Goal: Ask a question: Seek information or help from site administrators or community

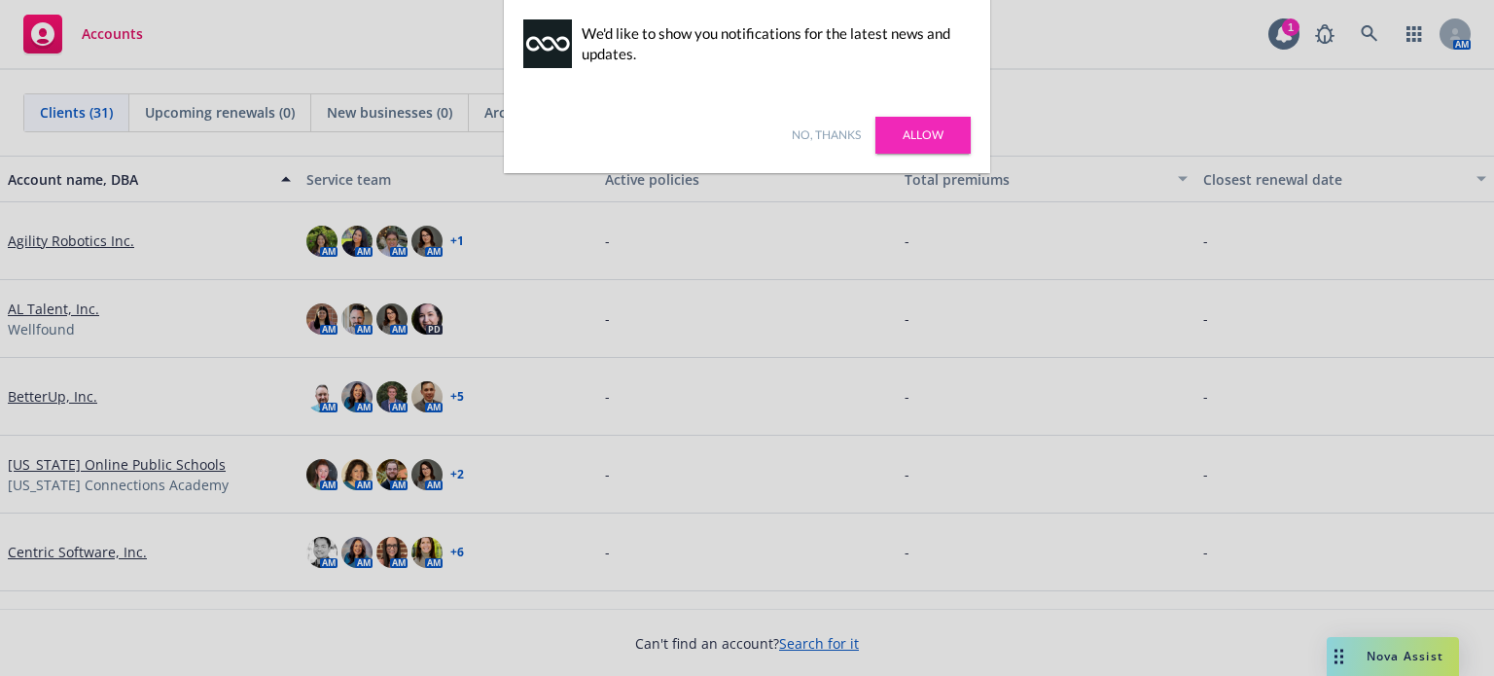
click at [955, 144] on link "Allow" at bounding box center [922, 135] width 95 height 37
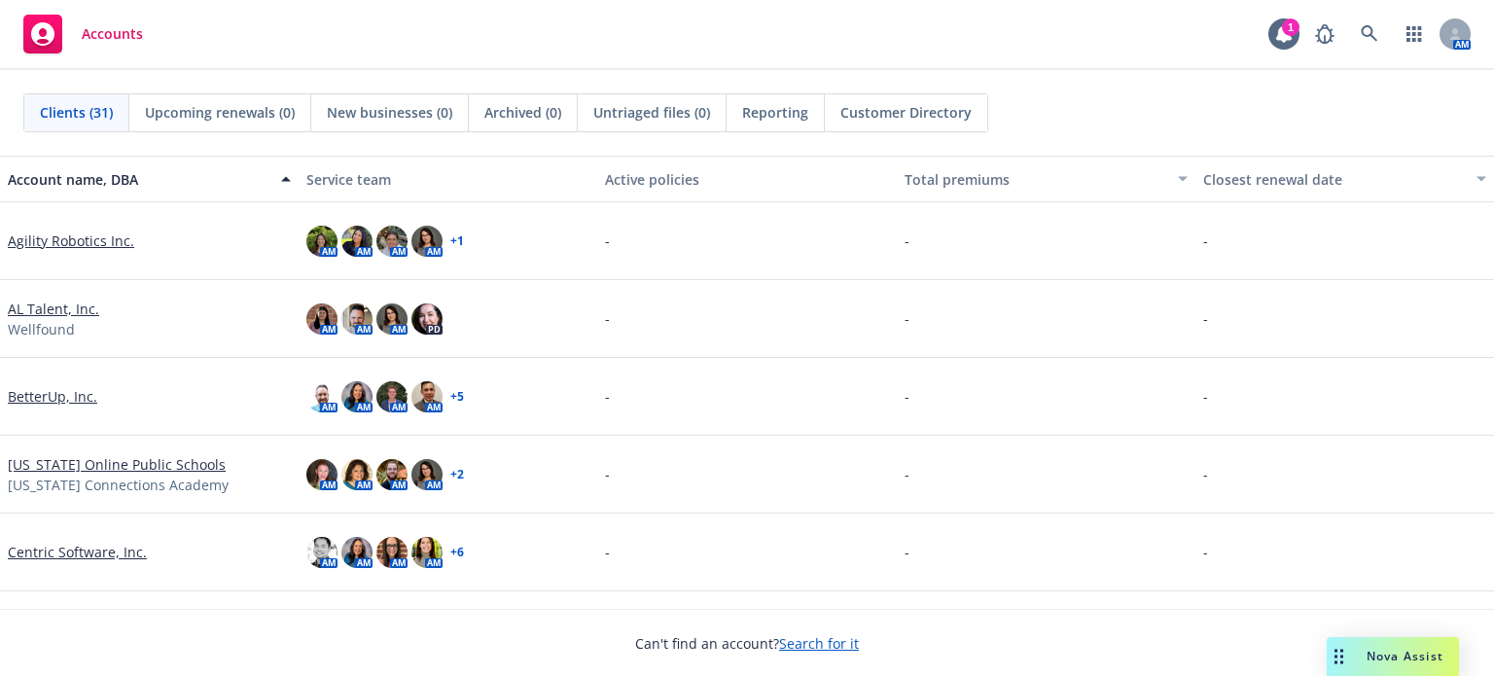
click at [95, 122] on span "Clients (31)" at bounding box center [76, 112] width 73 height 20
click at [1392, 658] on span "Nova Assist" at bounding box center [1404, 656] width 77 height 17
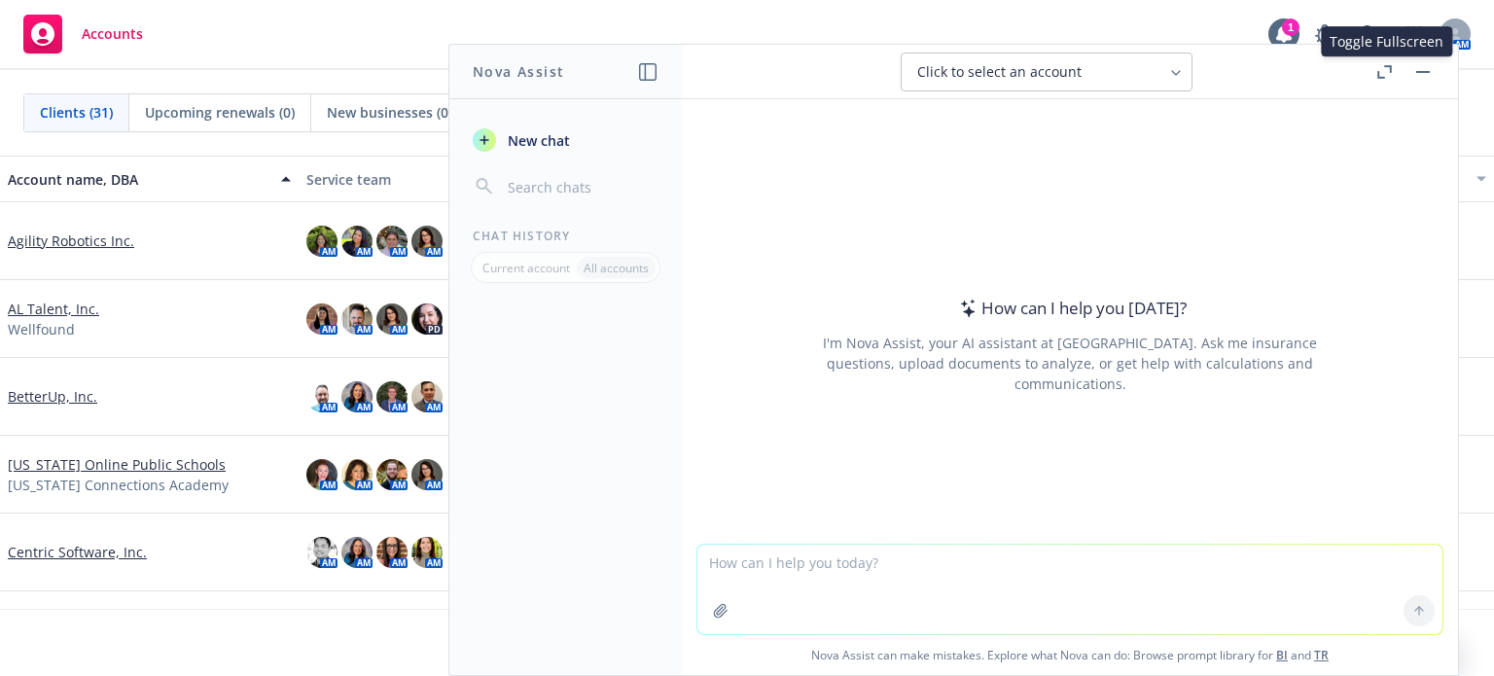
click at [1381, 81] on button "button" at bounding box center [1383, 71] width 23 height 23
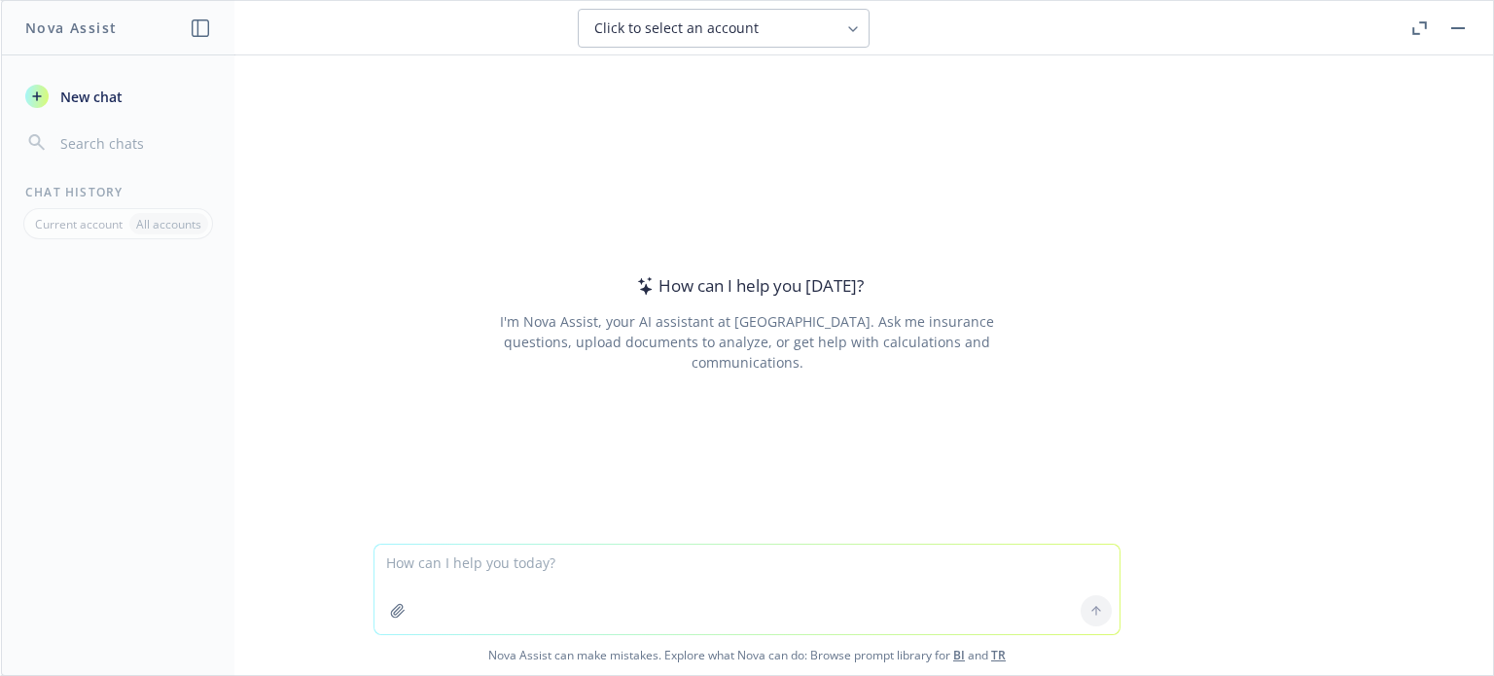
click at [199, 23] on icon "button" at bounding box center [201, 28] width 18 height 18
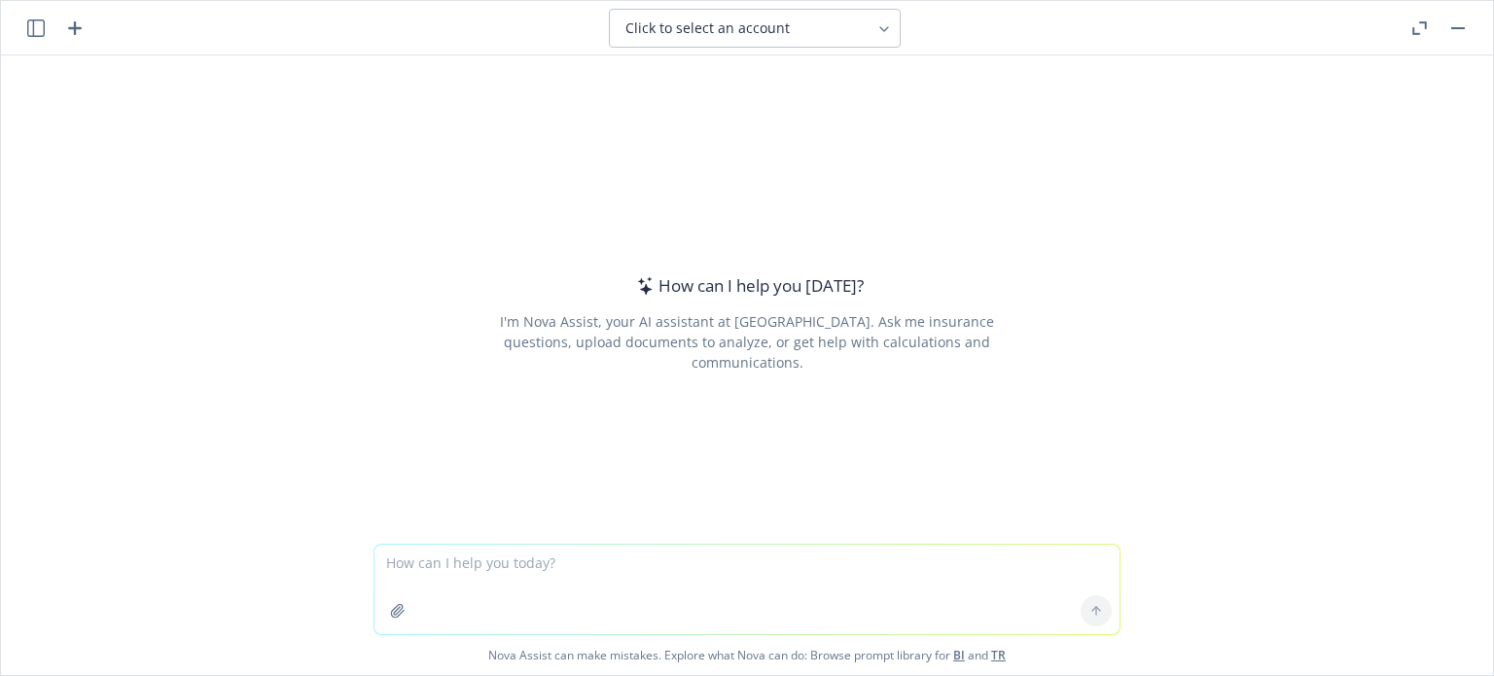
click at [38, 28] on icon "button" at bounding box center [36, 28] width 18 height 18
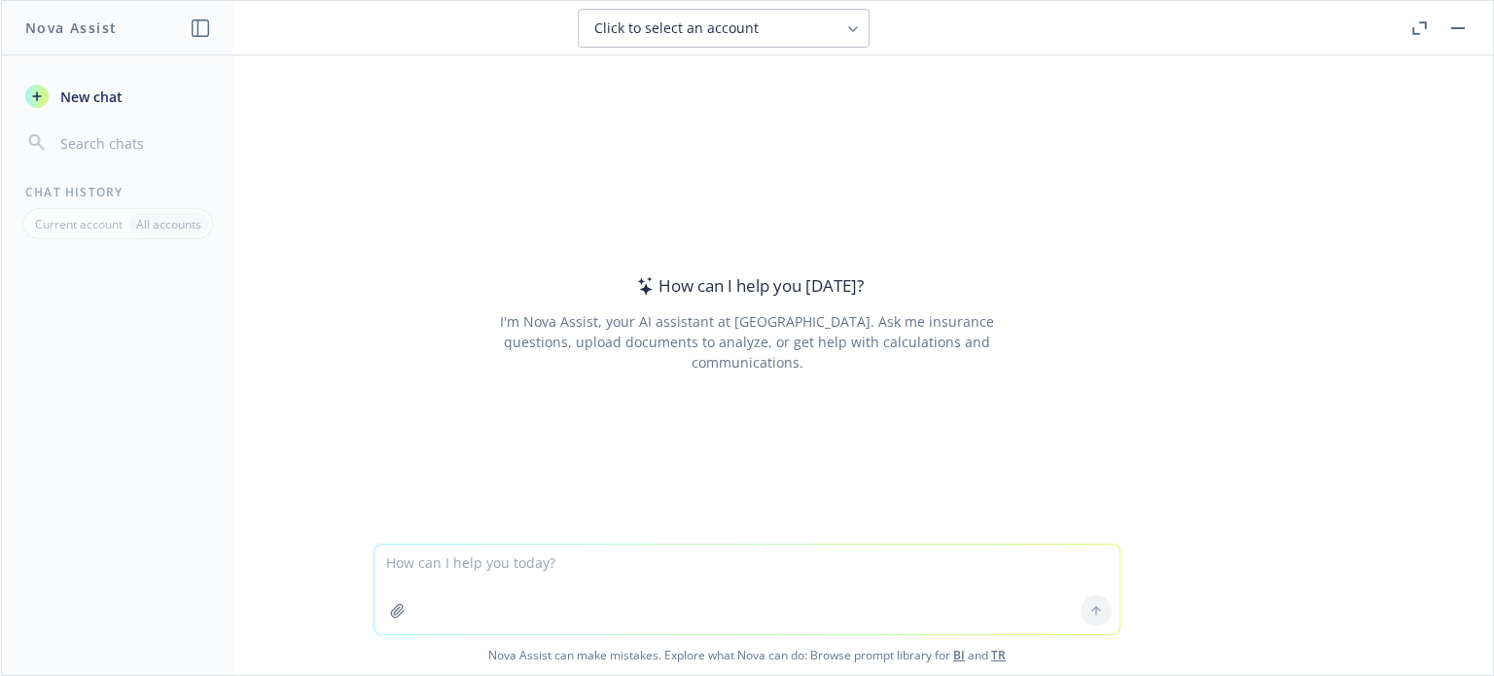
click at [195, 34] on icon "button" at bounding box center [201, 28] width 18 height 18
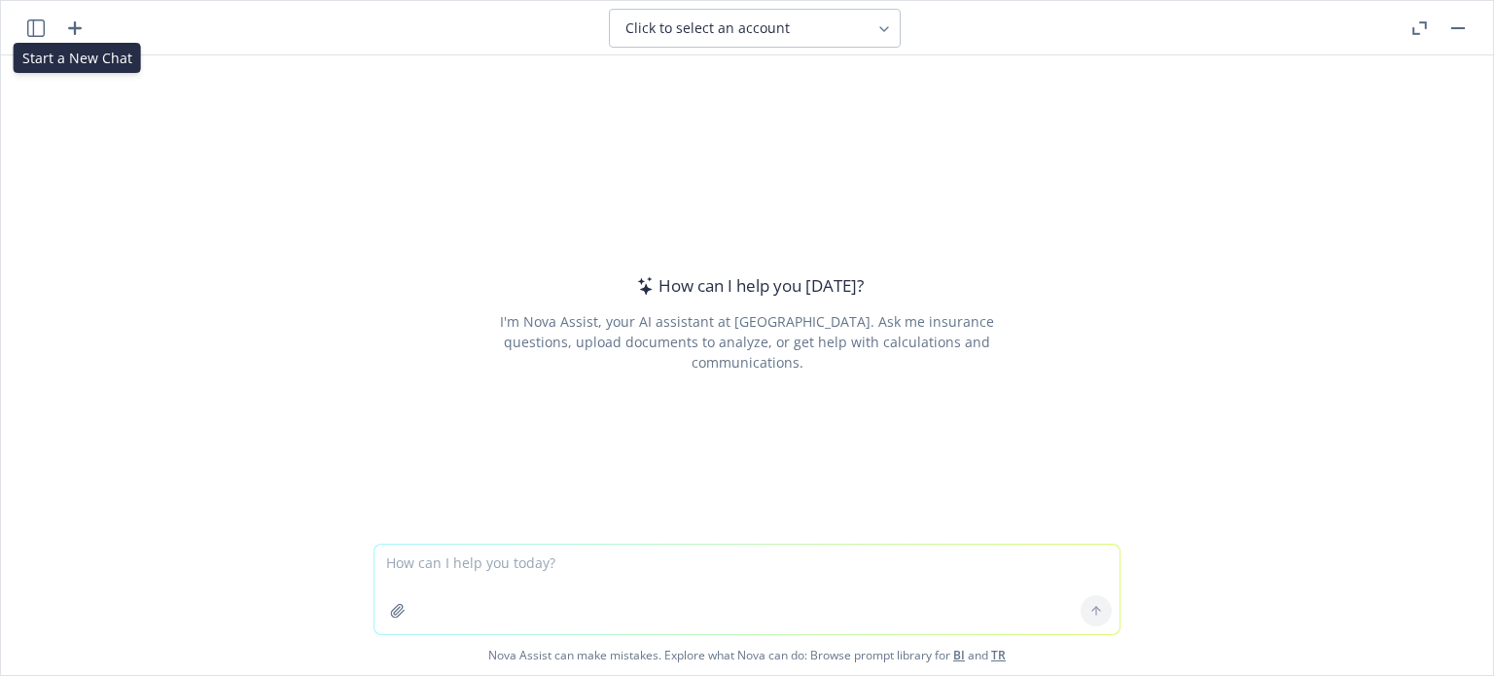
click at [78, 30] on icon "button" at bounding box center [74, 28] width 23 height 23
type textarea "w"
type textarea "What is the FMLA"
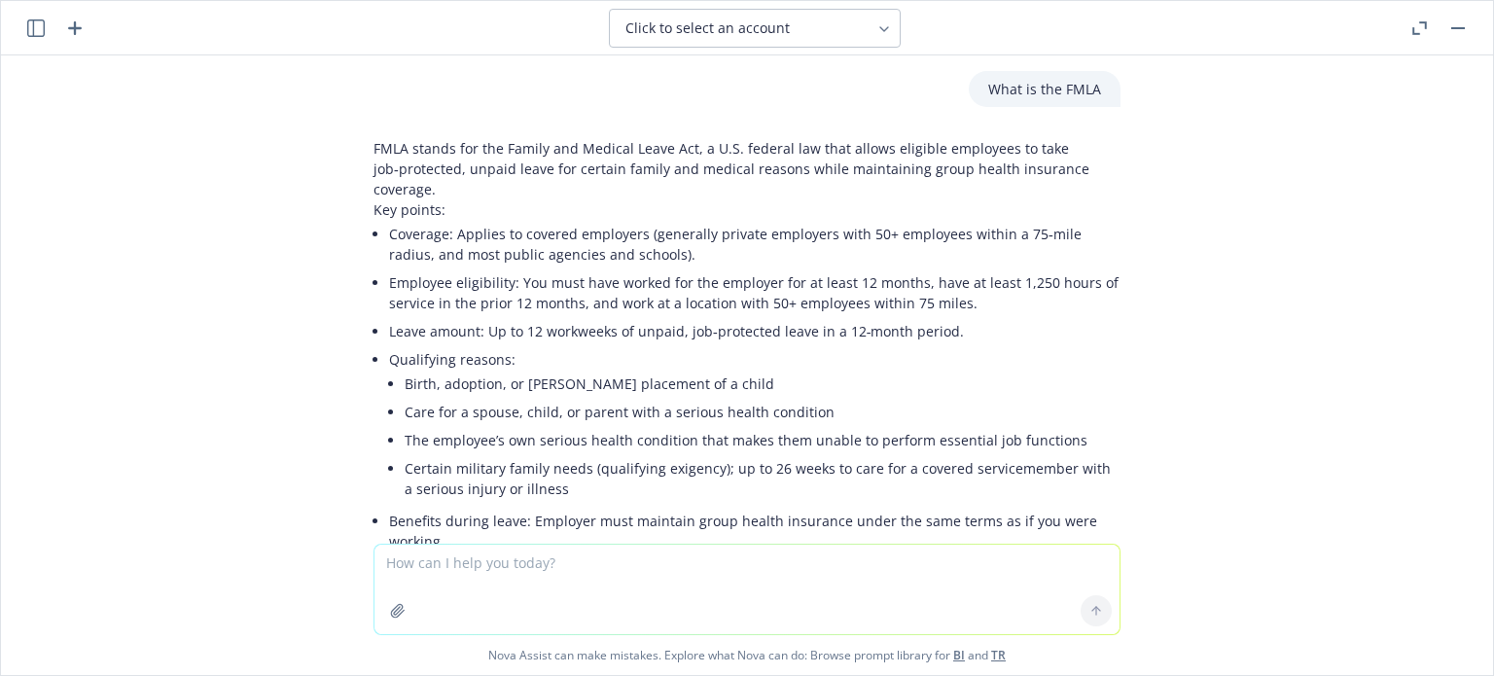
click at [879, 481] on li "Certain military family needs (qualifying exigency); up to 26 weeks to care for…" at bounding box center [763, 478] width 716 height 49
click at [1415, 36] on button "button" at bounding box center [1418, 28] width 23 height 23
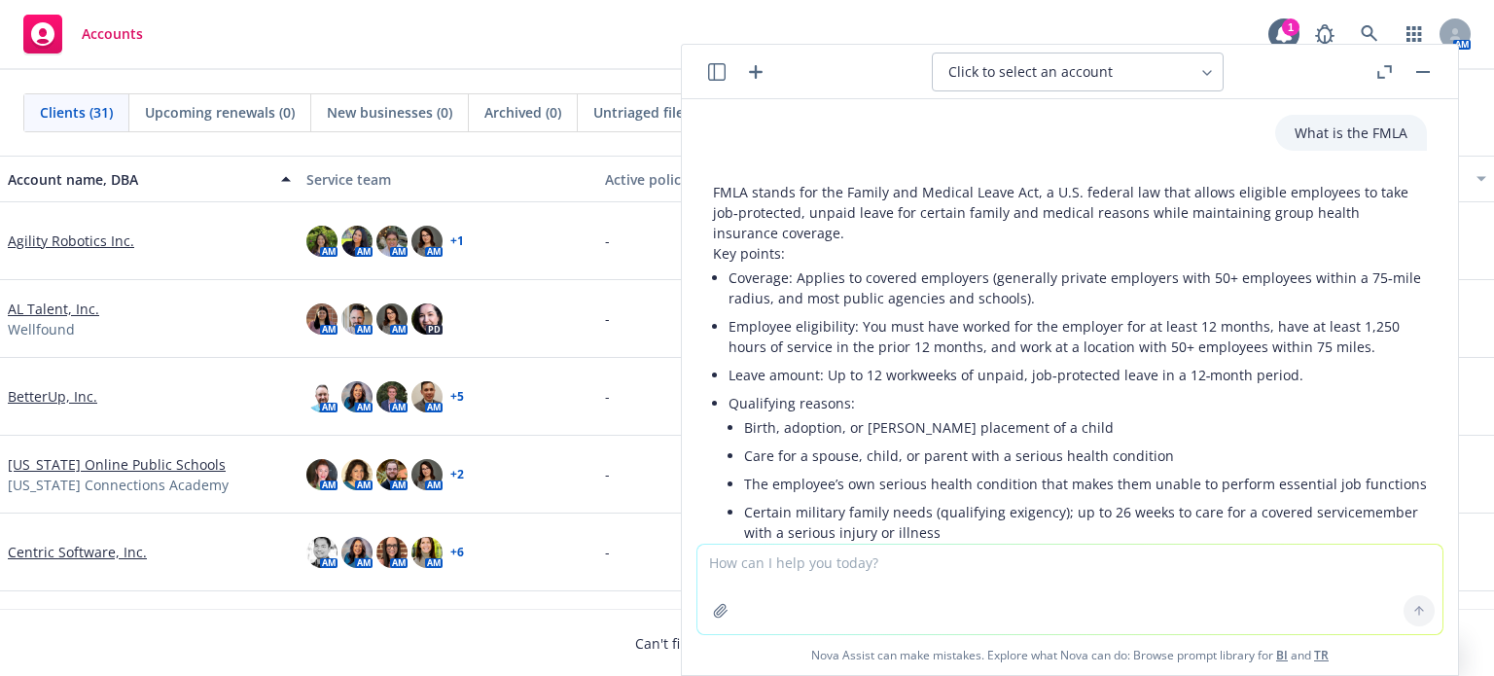
click at [83, 110] on span "Clients (31)" at bounding box center [76, 112] width 73 height 20
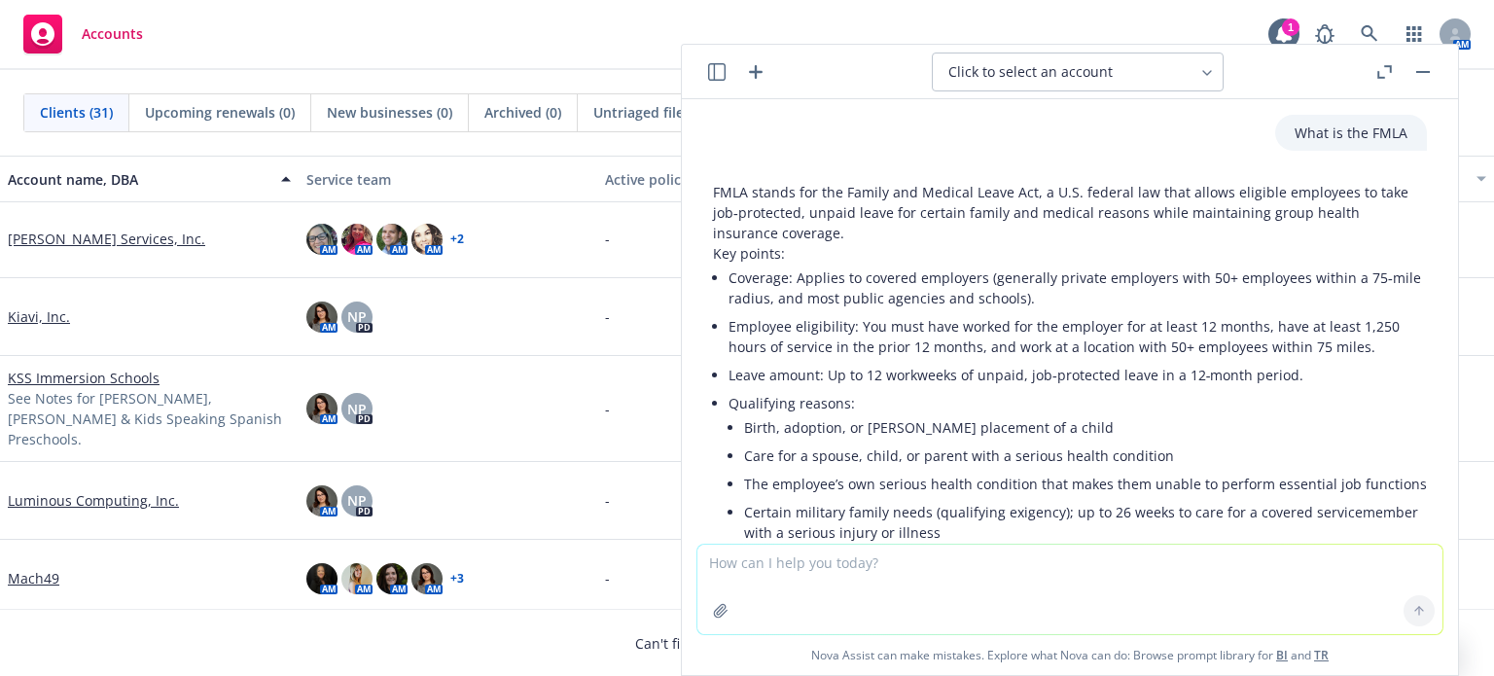
click at [812, 567] on textarea at bounding box center [1069, 589] width 745 height 89
click at [1419, 74] on button "button" at bounding box center [1422, 71] width 23 height 23
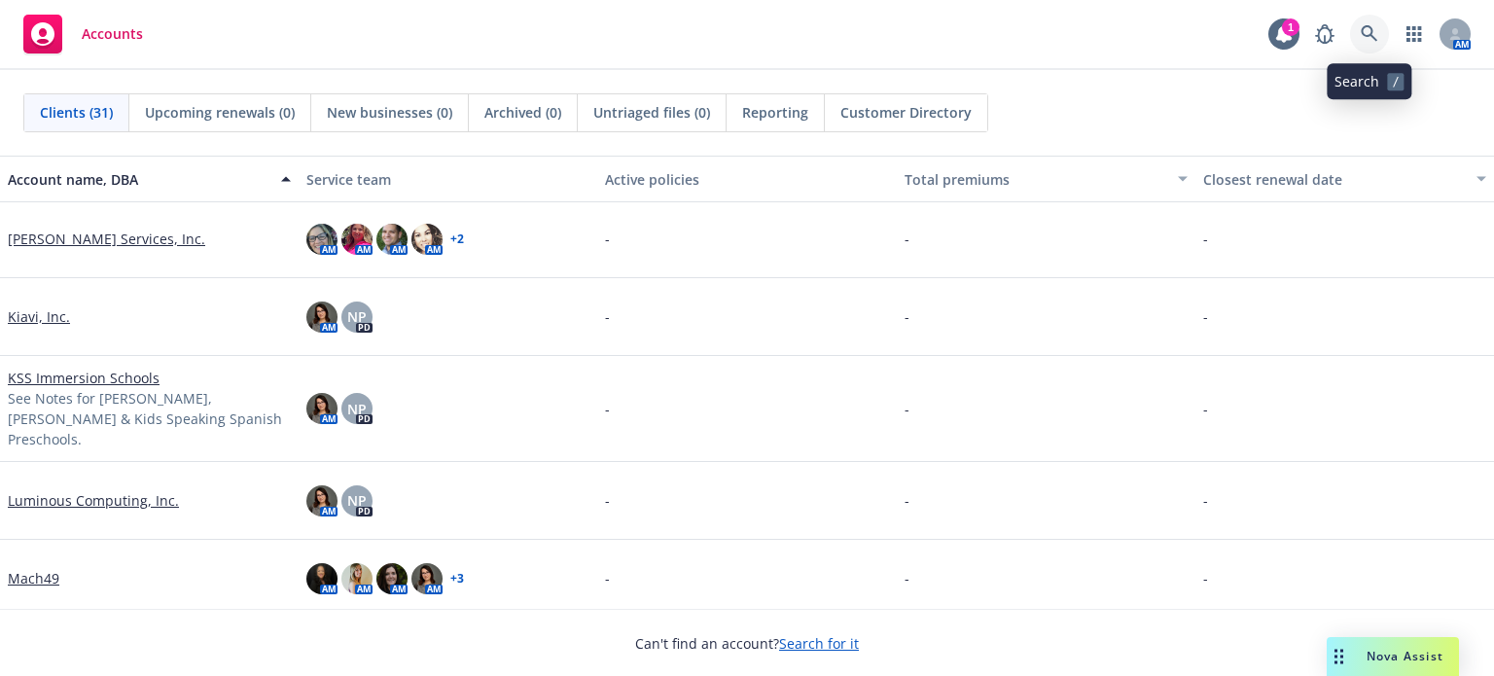
click at [1365, 36] on icon at bounding box center [1369, 33] width 17 height 17
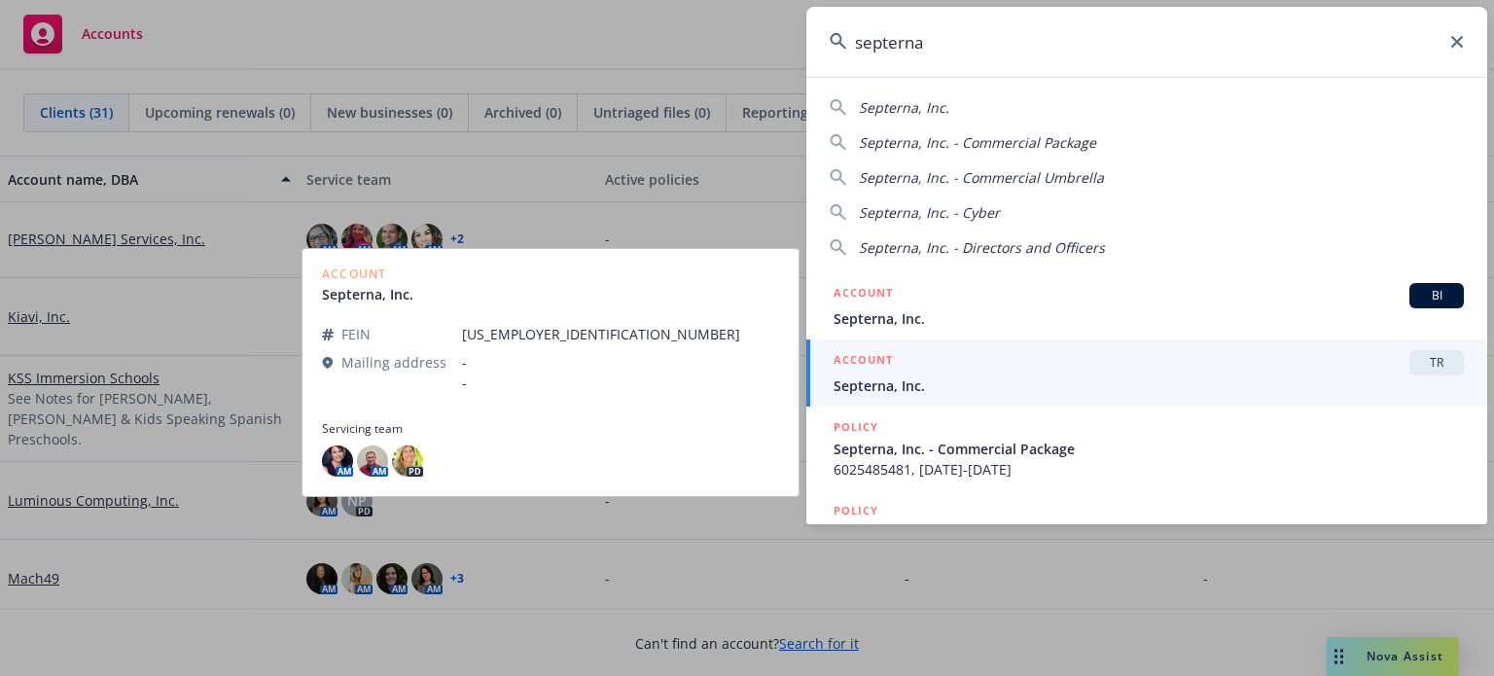
type input "septerna"
click at [879, 385] on span "Septerna, Inc." at bounding box center [1149, 385] width 630 height 20
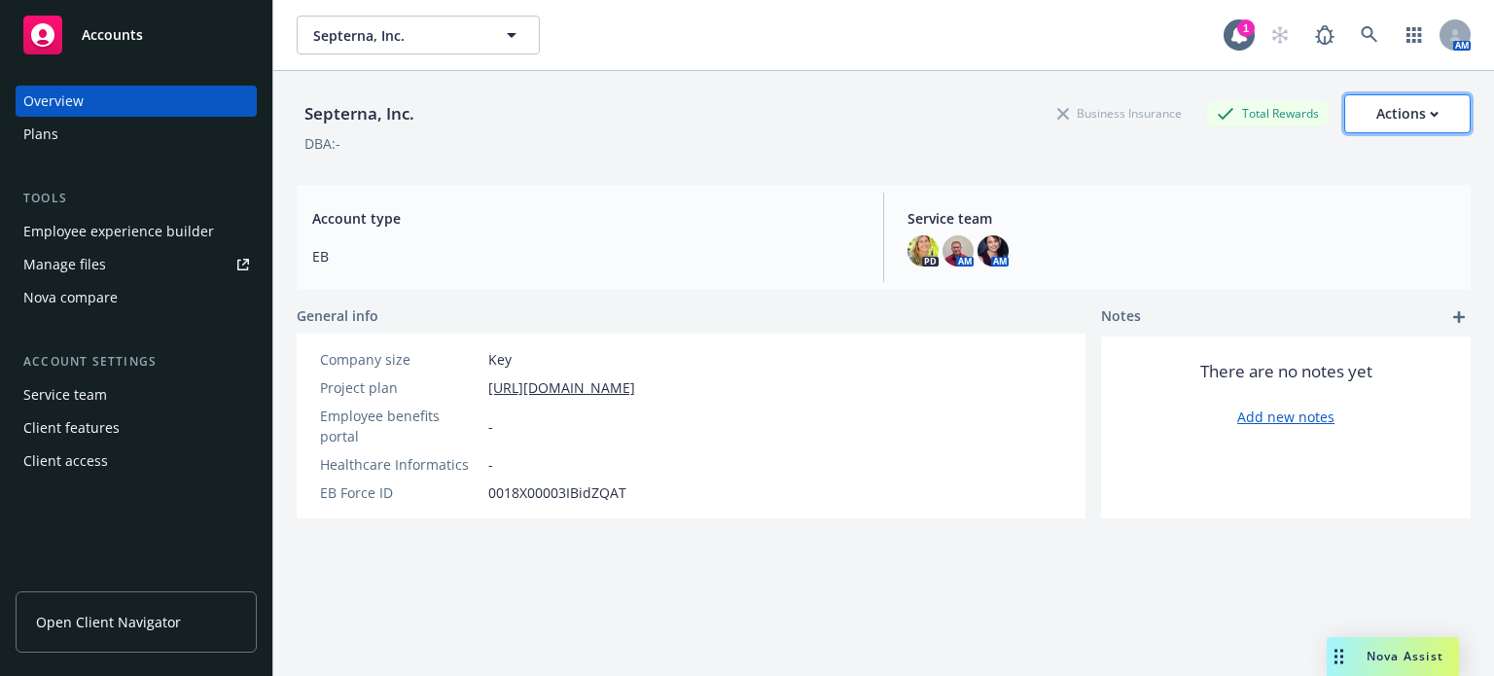
click at [1431, 114] on icon "button" at bounding box center [1434, 114] width 7 height 4
click at [698, 179] on div "Septerna, Inc. Business Insurance Total Rewards Actions Edit account summary Co…" at bounding box center [884, 397] width 1174 height 653
click at [1391, 113] on div "Actions" at bounding box center [1407, 113] width 62 height 37
click at [1449, 36] on icon at bounding box center [1455, 35] width 12 height 12
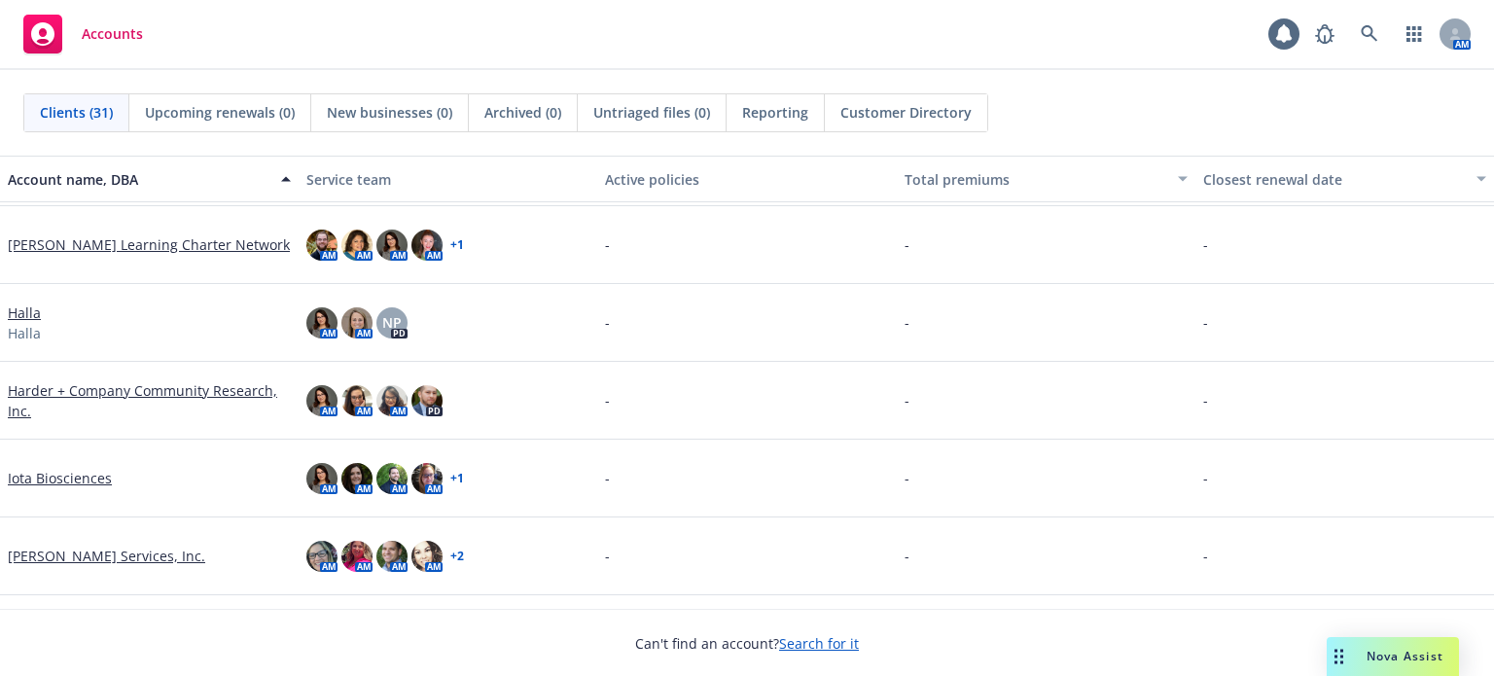
scroll to position [584, 0]
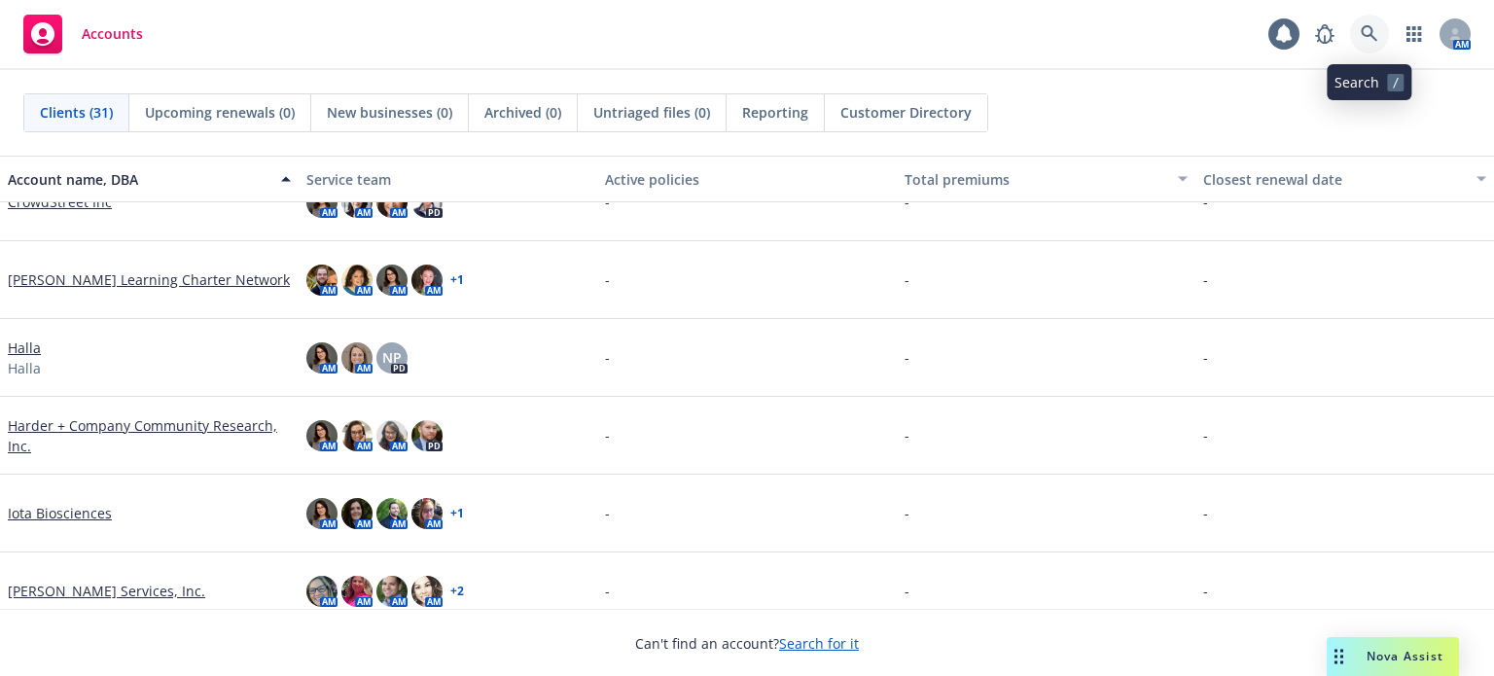
click at [1373, 34] on icon at bounding box center [1370, 34] width 18 height 18
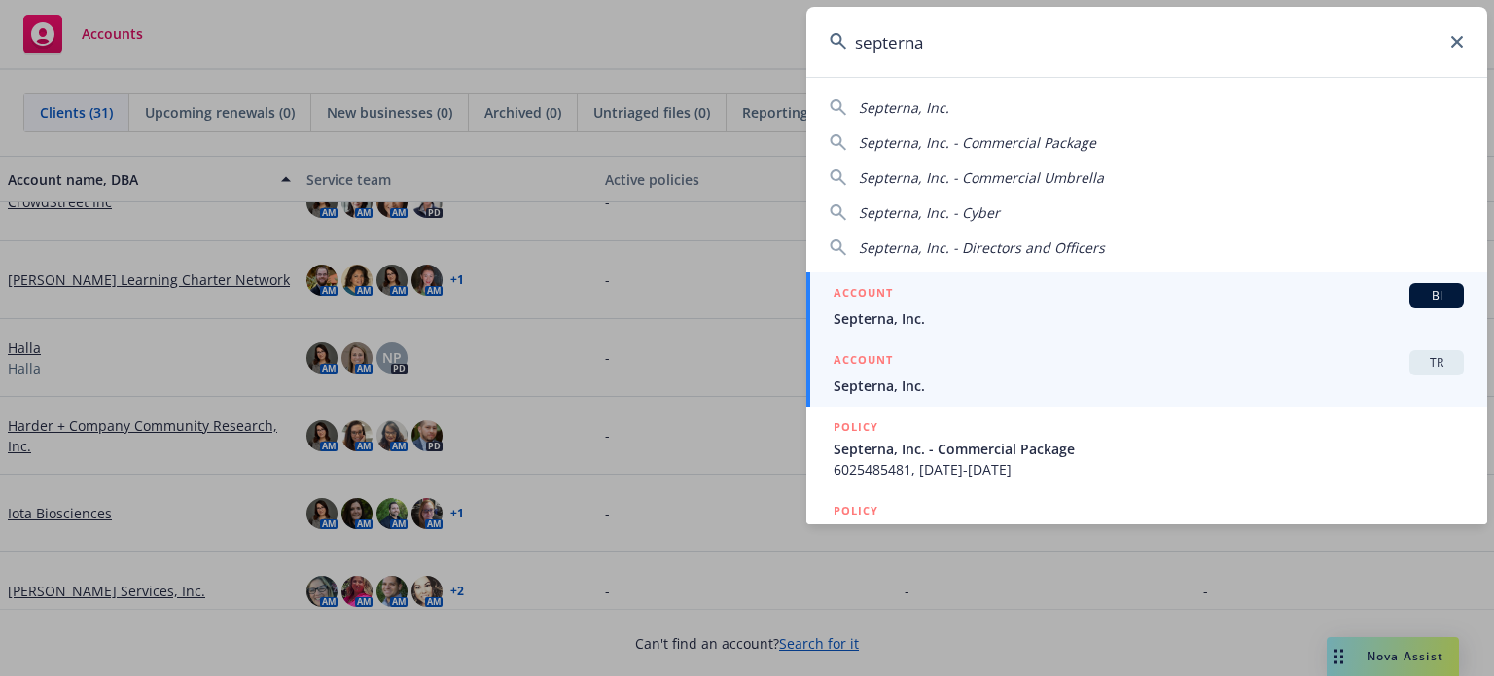
type input "septerna"
click at [898, 388] on span "Septerna, Inc." at bounding box center [1149, 385] width 630 height 20
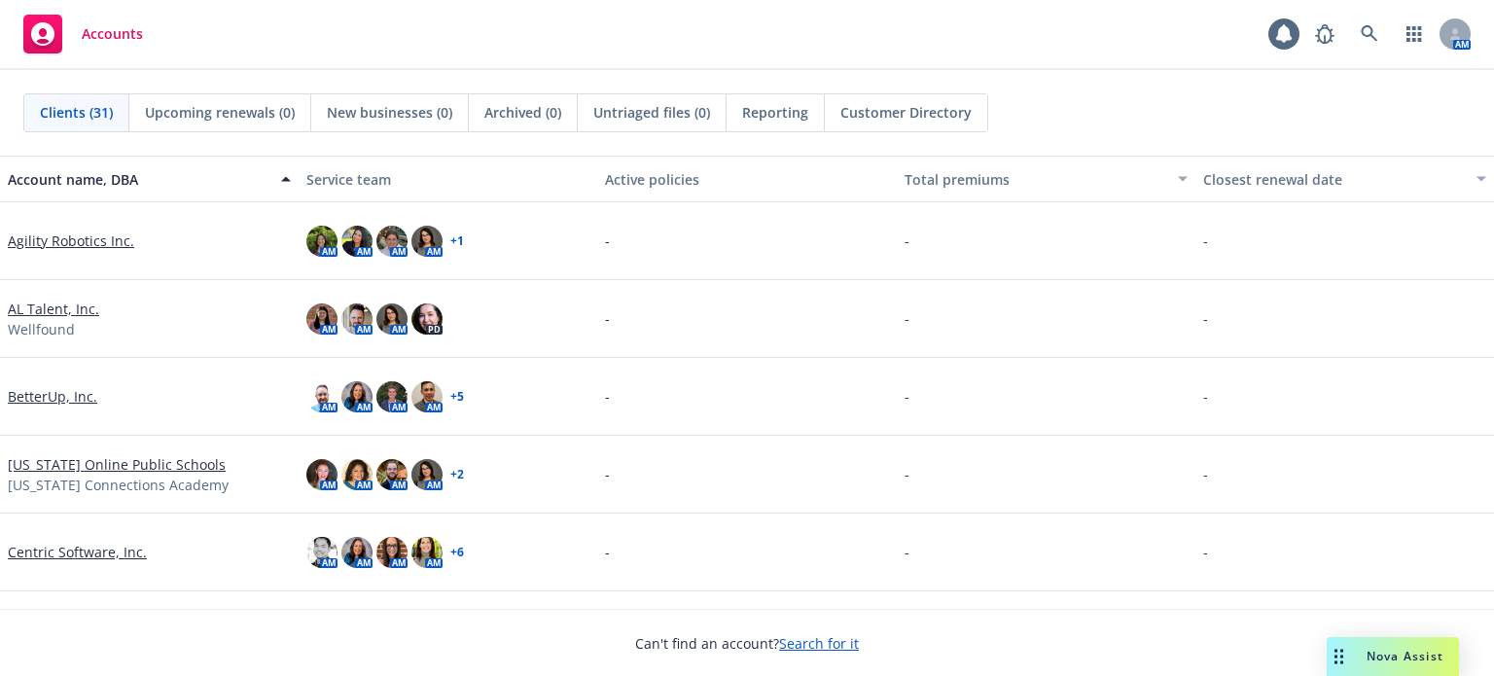
click at [1412, 649] on span "Nova Assist" at bounding box center [1404, 656] width 77 height 17
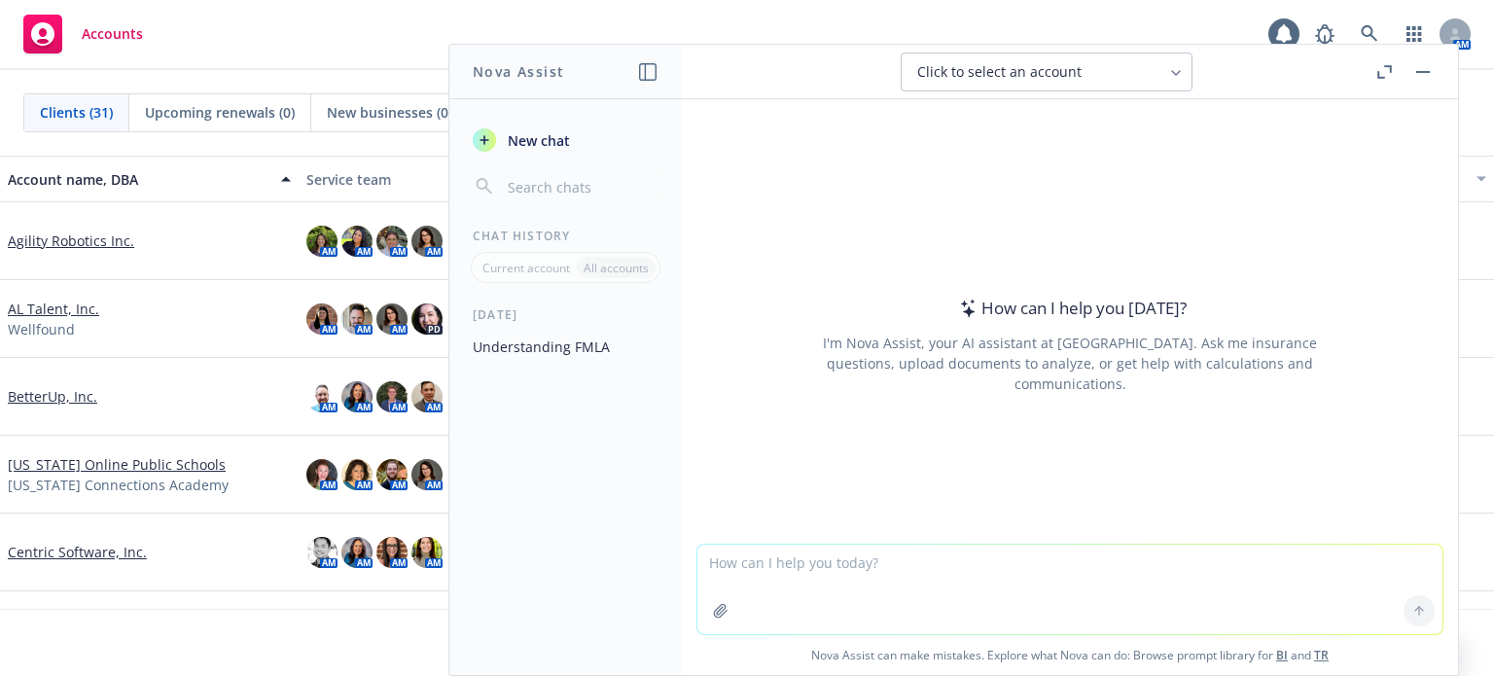
click at [780, 559] on textarea at bounding box center [1069, 589] width 745 height 89
click at [1082, 78] on div "Click to select an account" at bounding box center [1034, 71] width 235 height 19
click at [1070, 108] on input "search" at bounding box center [1060, 123] width 245 height 37
click at [849, 577] on textarea at bounding box center [1069, 589] width 745 height 89
click at [547, 188] on input "button" at bounding box center [581, 186] width 155 height 27
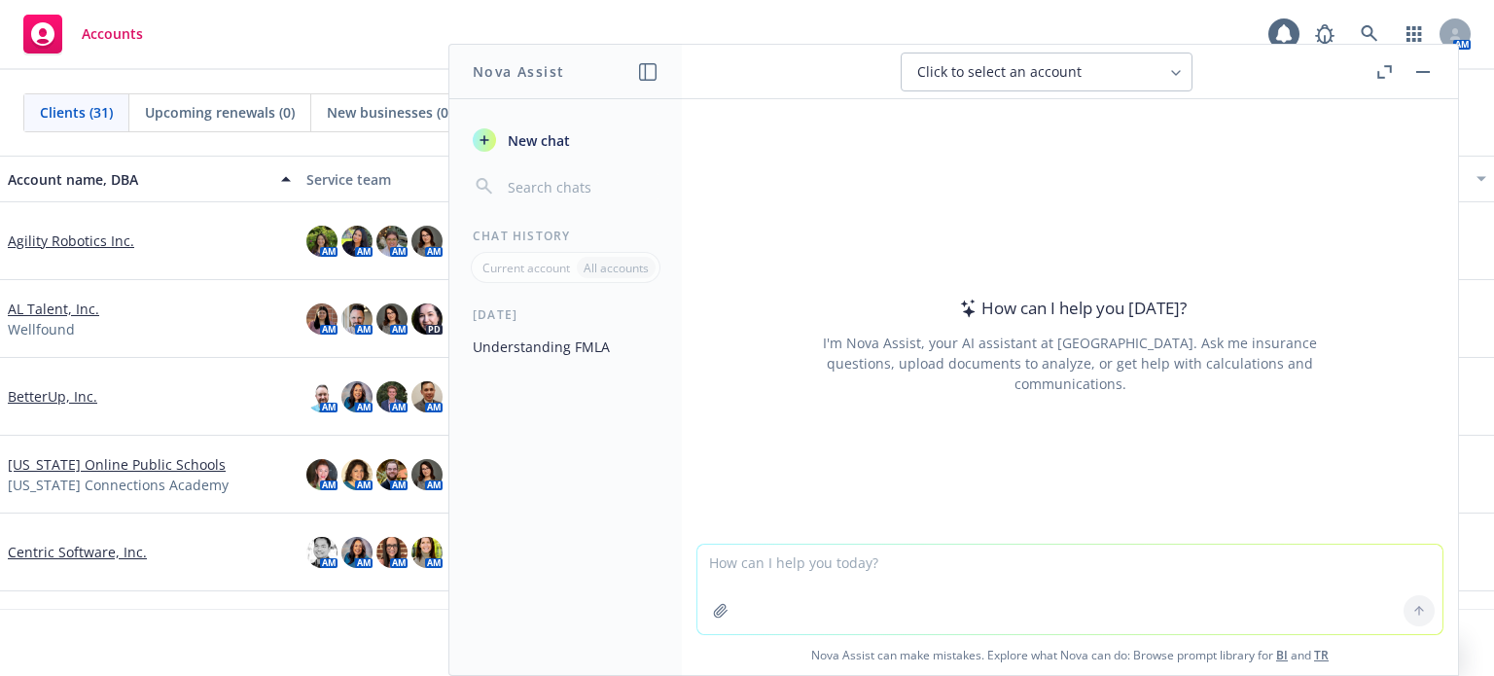
click at [520, 271] on p "Current account" at bounding box center [526, 268] width 88 height 17
click at [766, 558] on textarea at bounding box center [1069, 589] width 745 height 89
click at [526, 343] on button "Understanding FMLA" at bounding box center [565, 347] width 201 height 32
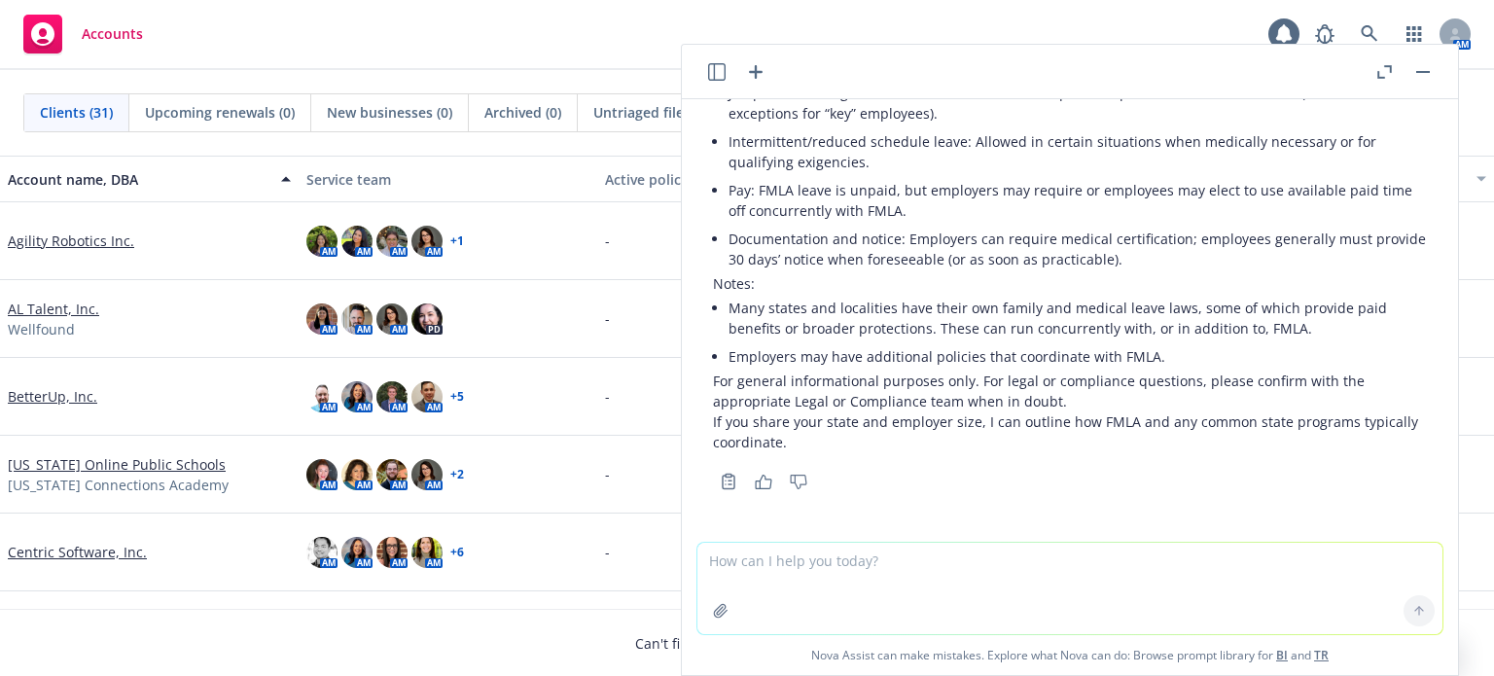
scroll to position [540, 0]
click at [801, 562] on textarea at bounding box center [1069, 588] width 745 height 91
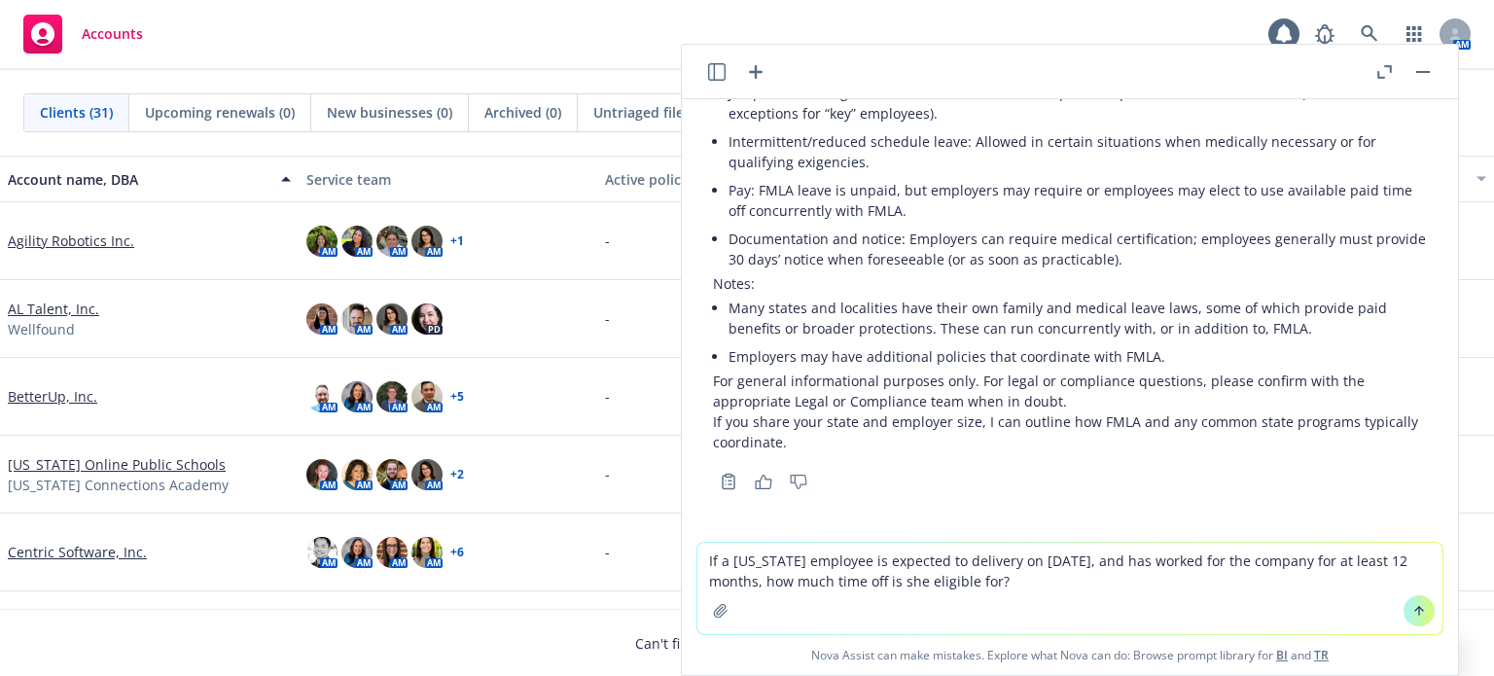
click at [1201, 563] on textarea "If a California employee is expected to delivery on 1/1/26, and has worked for …" at bounding box center [1069, 588] width 745 height 91
click at [1200, 563] on textarea "If a California employee is expected to delivery on 1/1/26, and has worked for …" at bounding box center [1069, 588] width 745 height 91
click at [1271, 559] on textarea "If a California employee is expected to delivery on 1/1/26, and has worked for …" at bounding box center [1069, 588] width 745 height 91
click at [1264, 559] on textarea "If a California employee is expected to delivery on 1/1/26, and has worked for …" at bounding box center [1069, 588] width 745 height 91
click at [1263, 569] on textarea "If a California employee is expected to delivery on 1/1/26, and has worked for …" at bounding box center [1069, 588] width 745 height 91
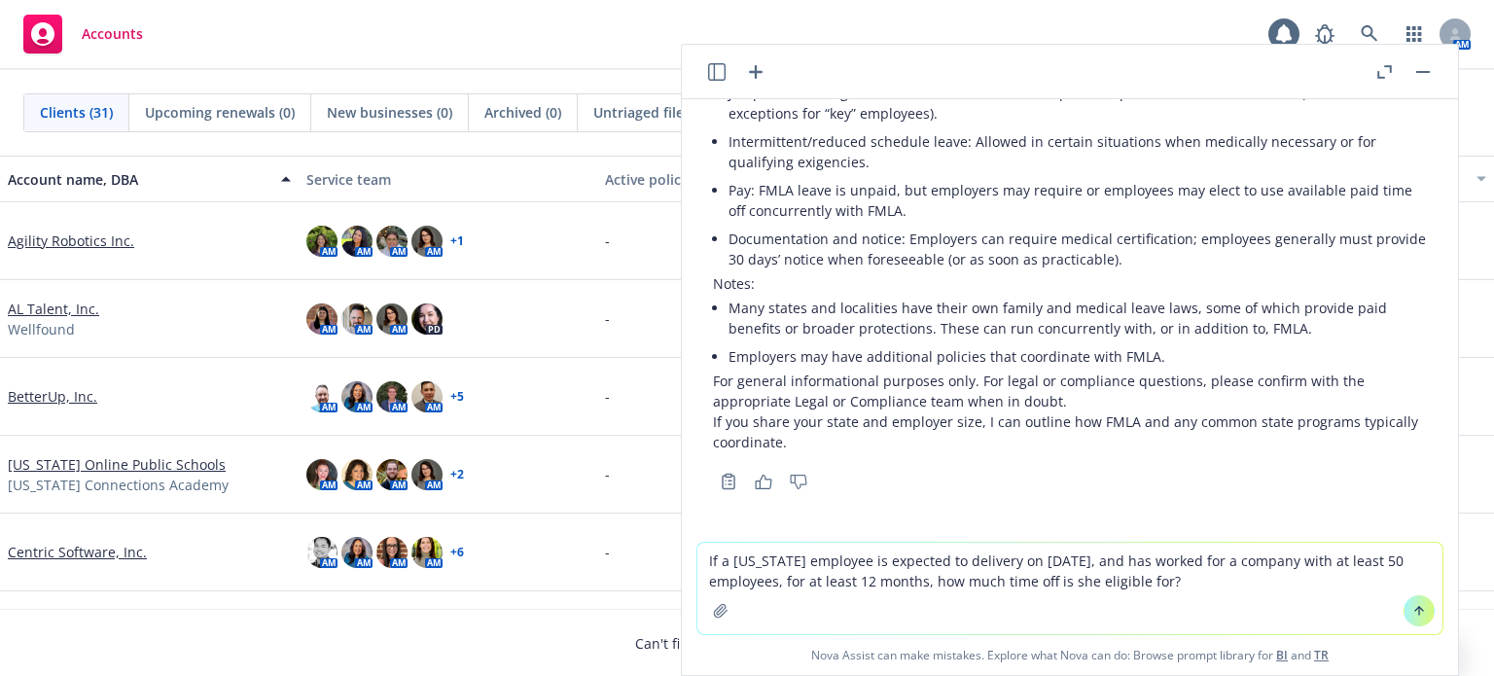
type textarea "If a California employee is expected to delivery on 1/1/26, and has worked for …"
click at [1255, 571] on textarea "If a California employee is expected to delivery on 1/1/26, and has worked for …" at bounding box center [1069, 588] width 745 height 91
drag, startPoint x: 1189, startPoint y: 583, endPoint x: 1175, endPoint y: 598, distance: 21.3
click at [1189, 583] on textarea "If a California employee is expected to delivery on 1/1/26, and has worked for …" at bounding box center [1069, 588] width 745 height 91
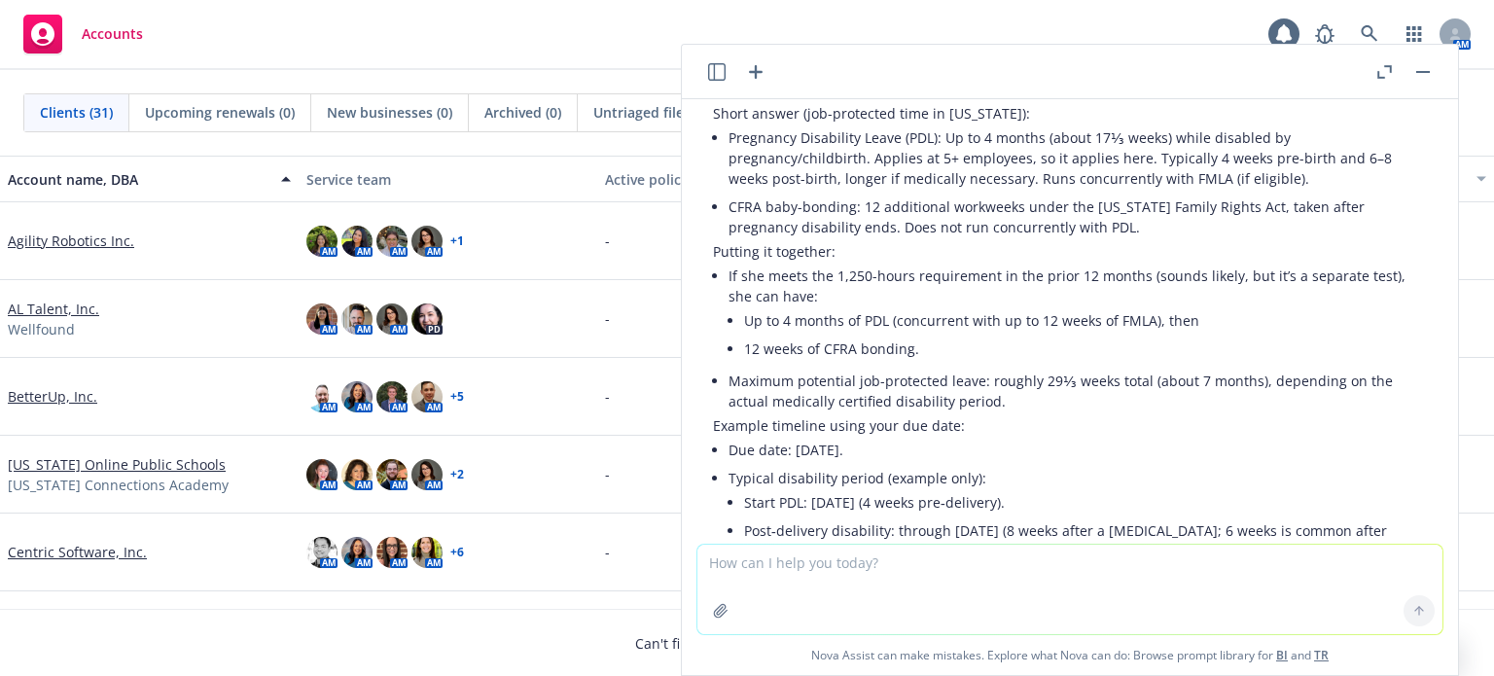
scroll to position [1073, 0]
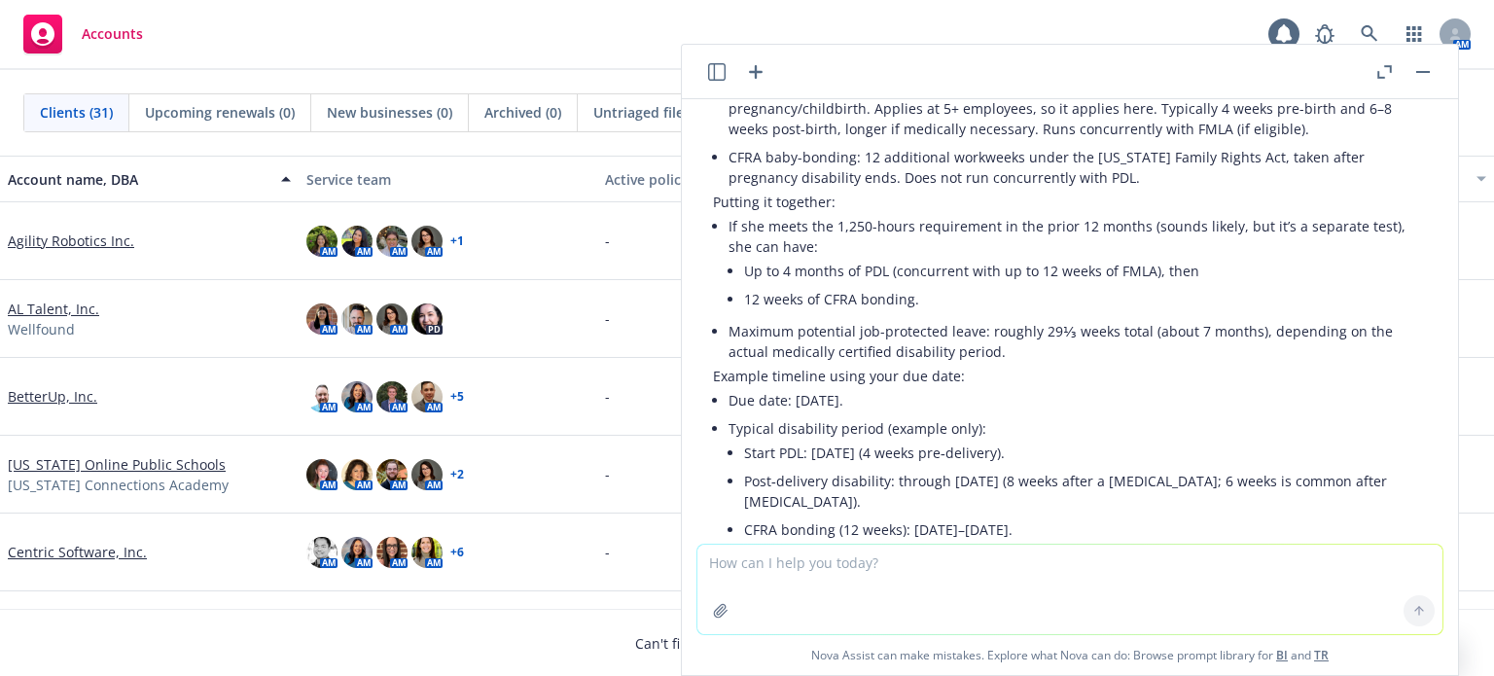
click at [1379, 72] on icon "button" at bounding box center [1384, 72] width 15 height 14
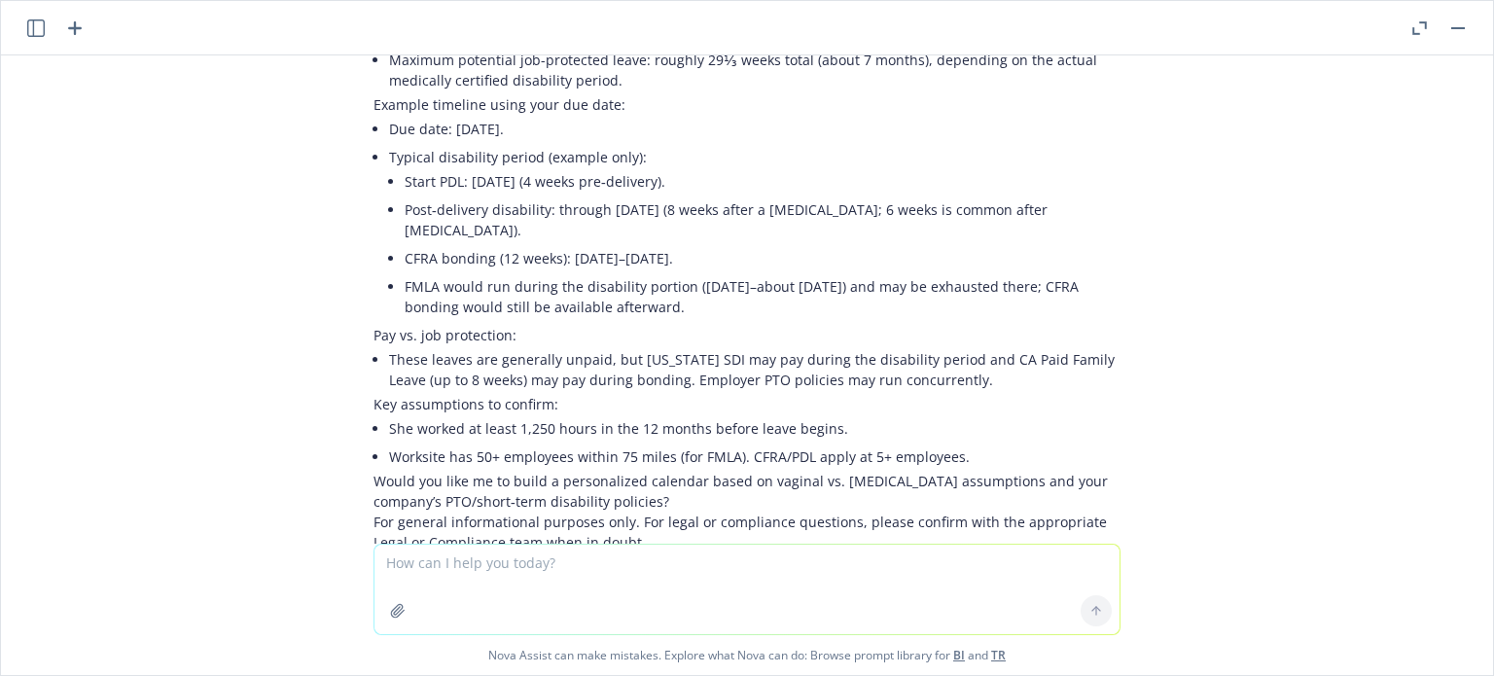
scroll to position [1398, 0]
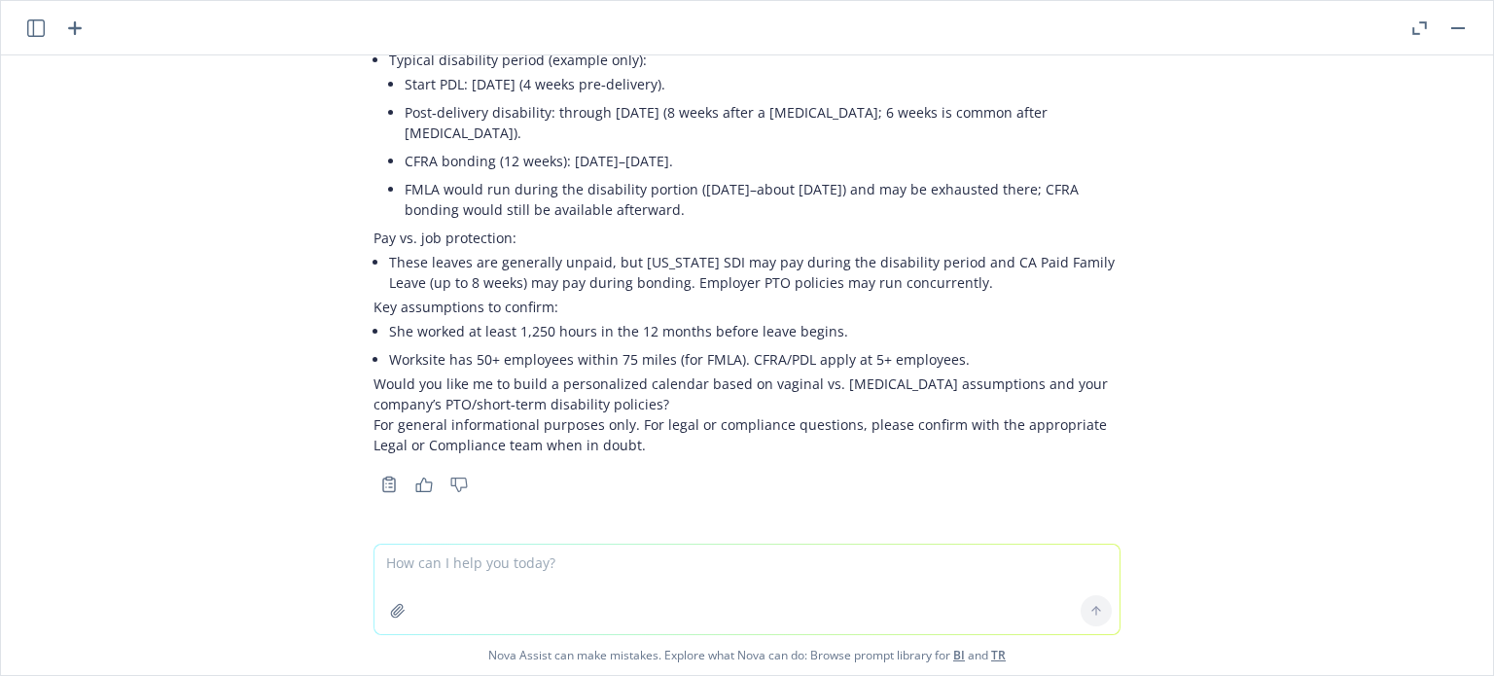
click at [443, 561] on textarea at bounding box center [746, 589] width 745 height 89
type textarea "What is CA Minimum wage"
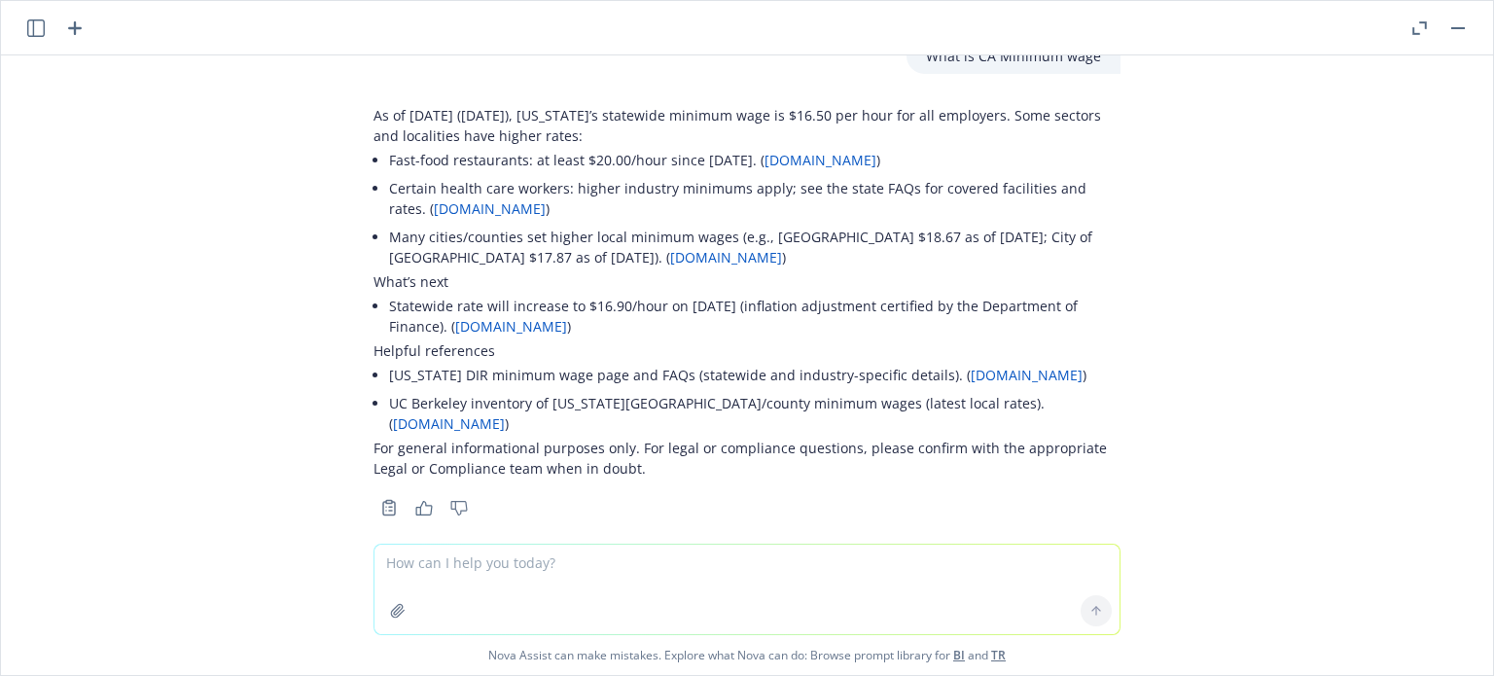
scroll to position [1884, 0]
